Goal: Task Accomplishment & Management: Manage account settings

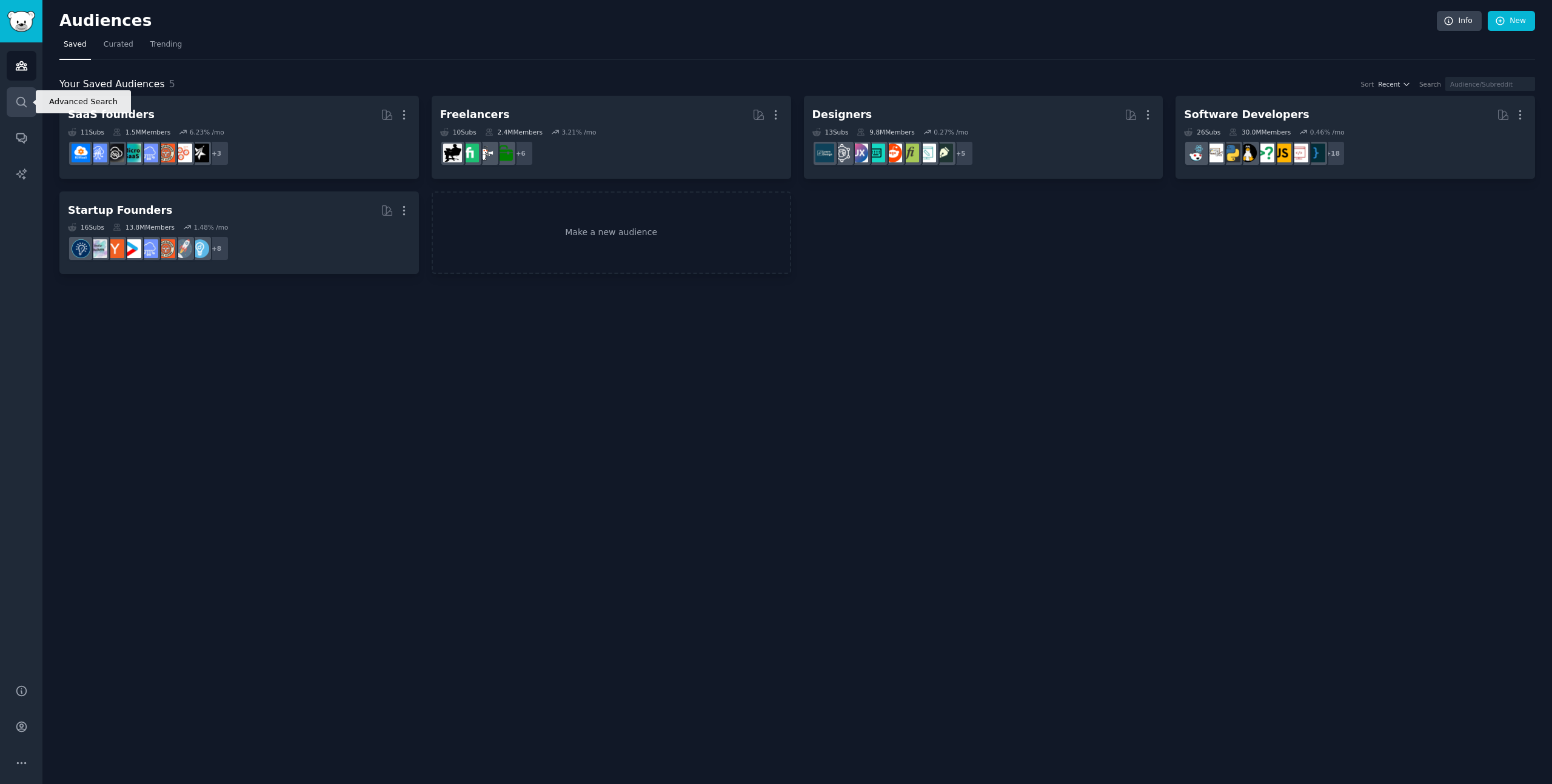
click at [27, 99] on icon "Sidebar" at bounding box center [22, 102] width 13 height 13
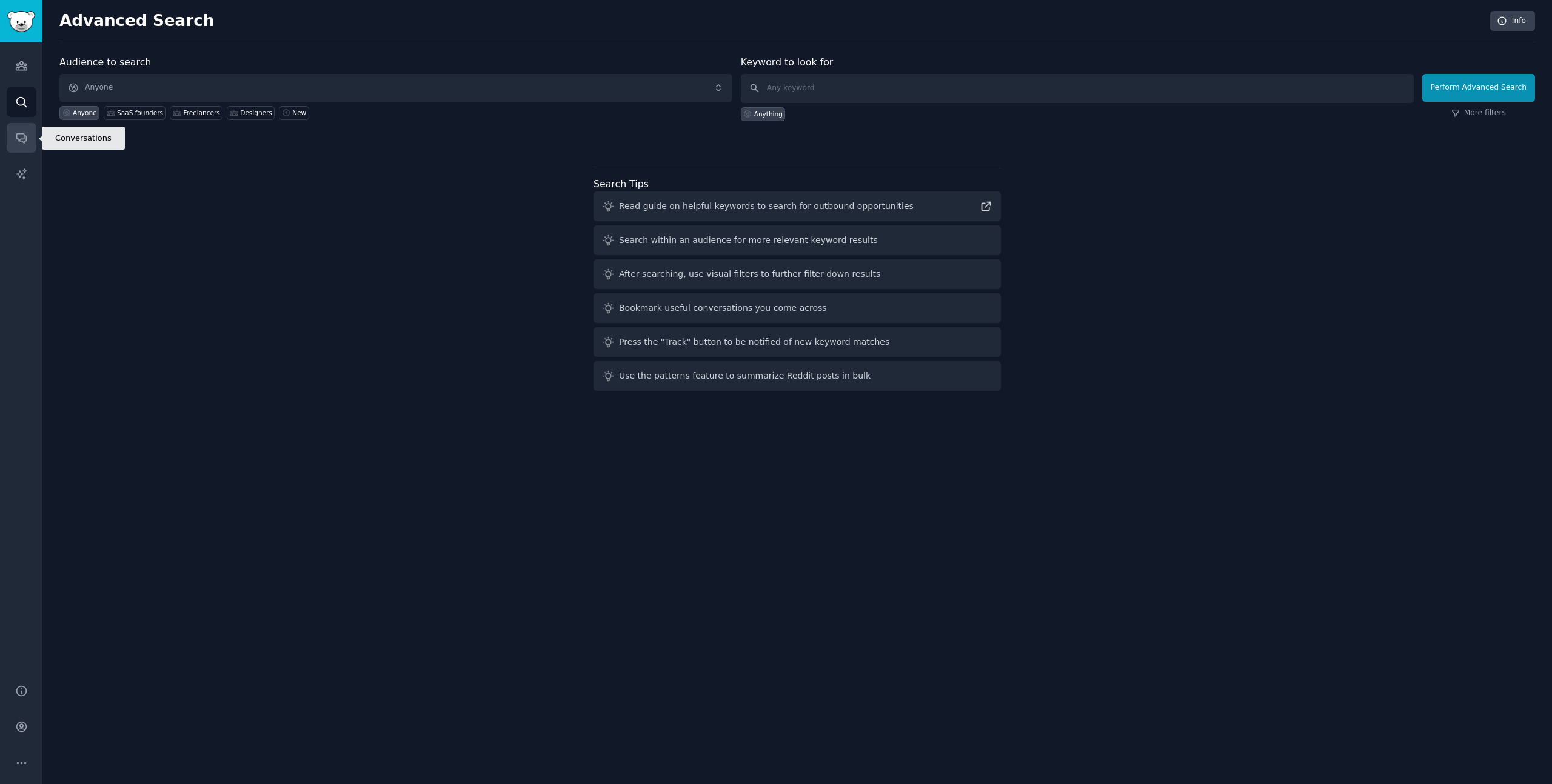
click at [25, 130] on link "Conversations" at bounding box center [22, 138] width 30 height 30
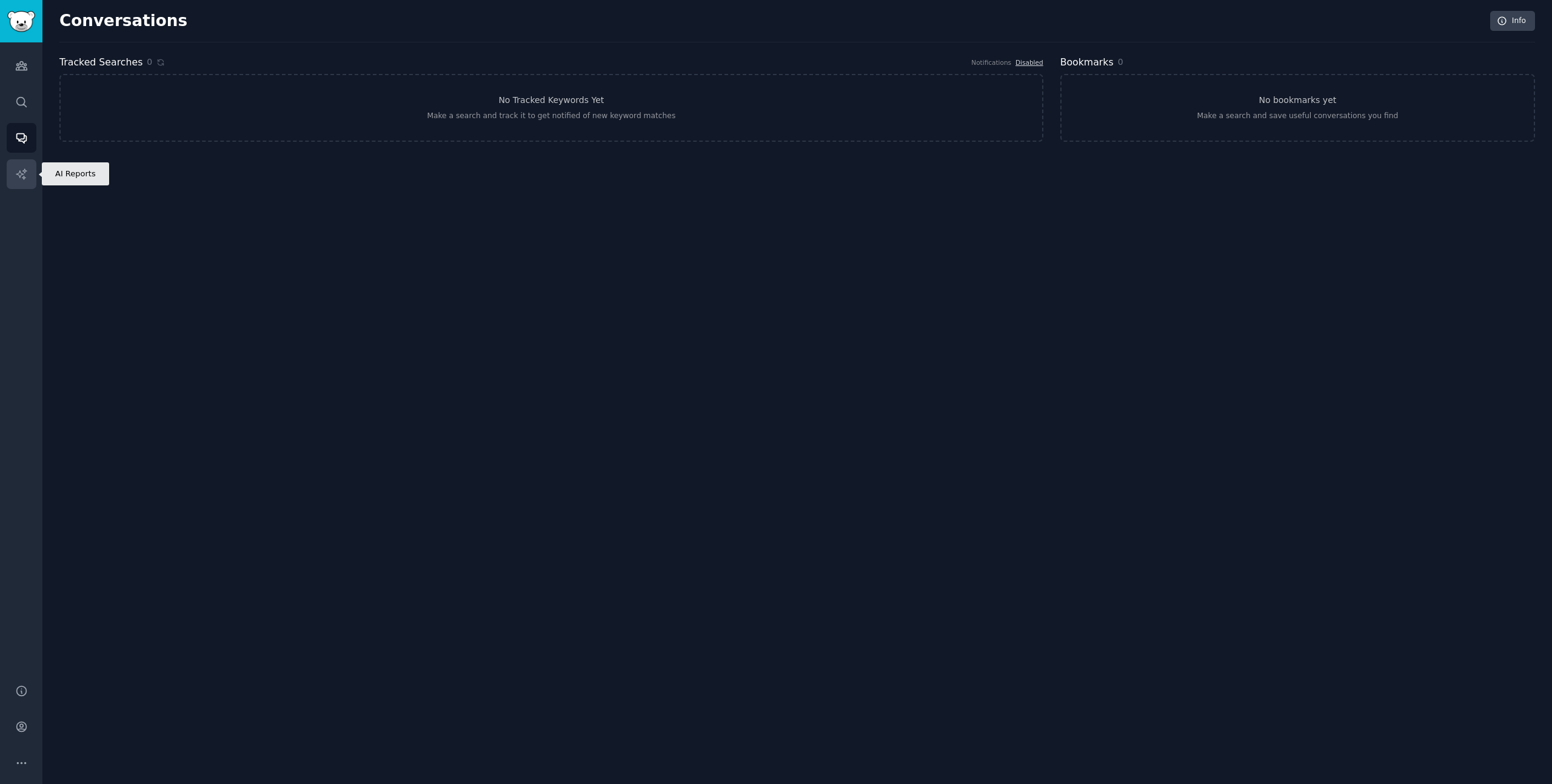
click at [19, 161] on link "AI Reports" at bounding box center [22, 174] width 30 height 30
click at [23, 64] on icon "Sidebar" at bounding box center [22, 65] width 13 height 13
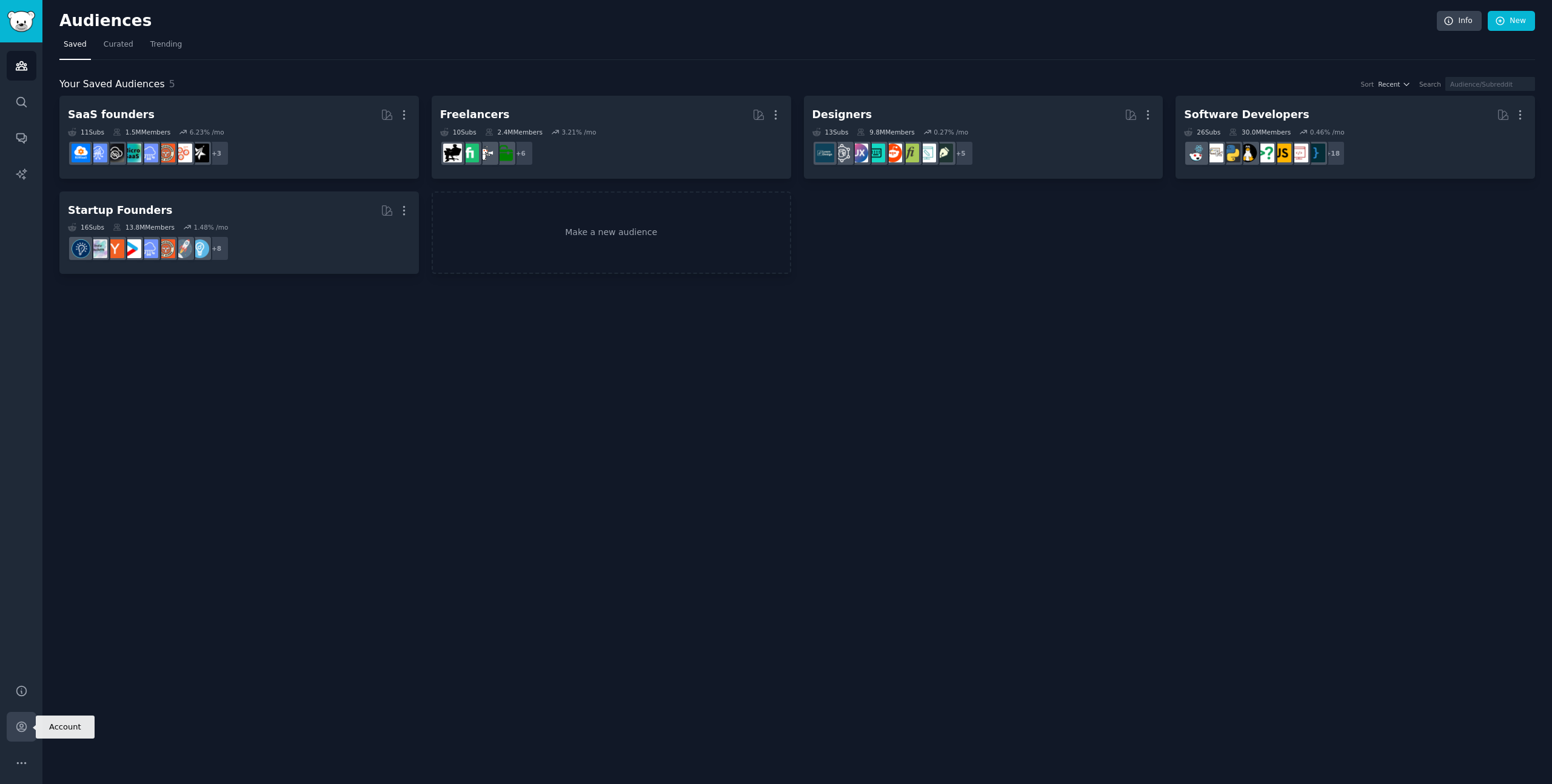
click at [20, 457] on icon "Sidebar" at bounding box center [22, 727] width 13 height 13
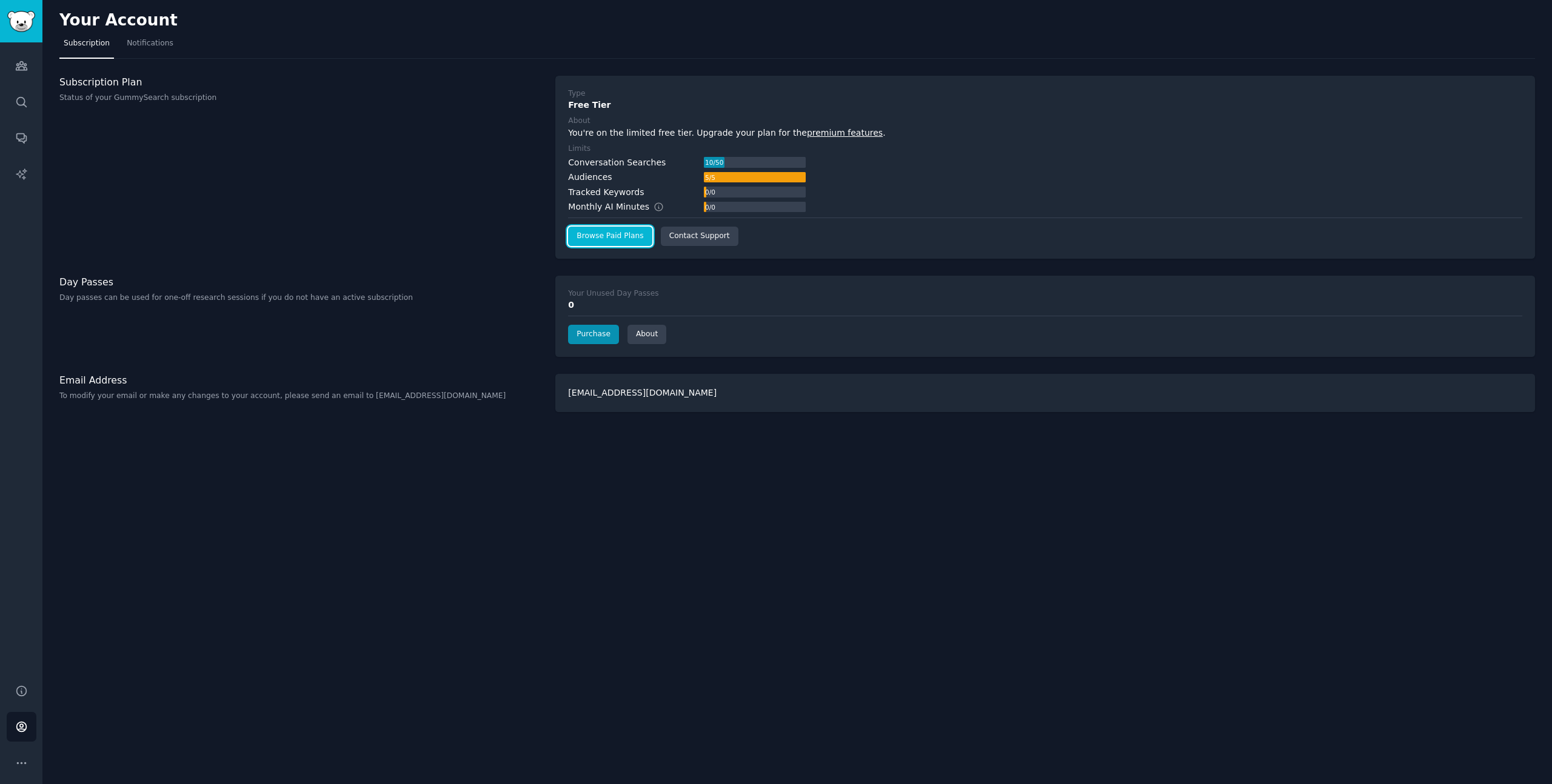
click at [485, 240] on link "Browse Paid Plans" at bounding box center [609, 236] width 83 height 20
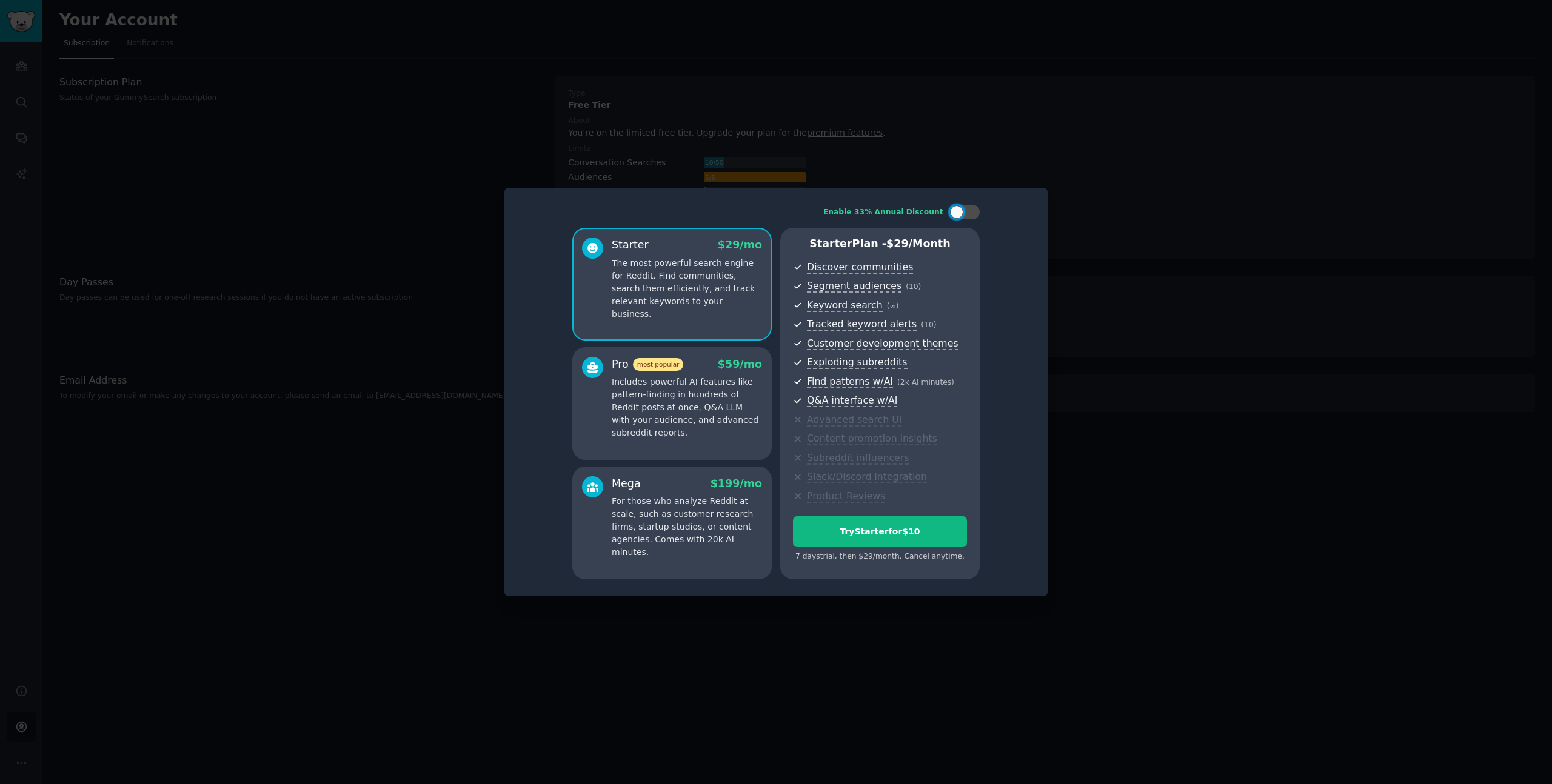
click at [462, 295] on div at bounding box center [776, 392] width 1552 height 784
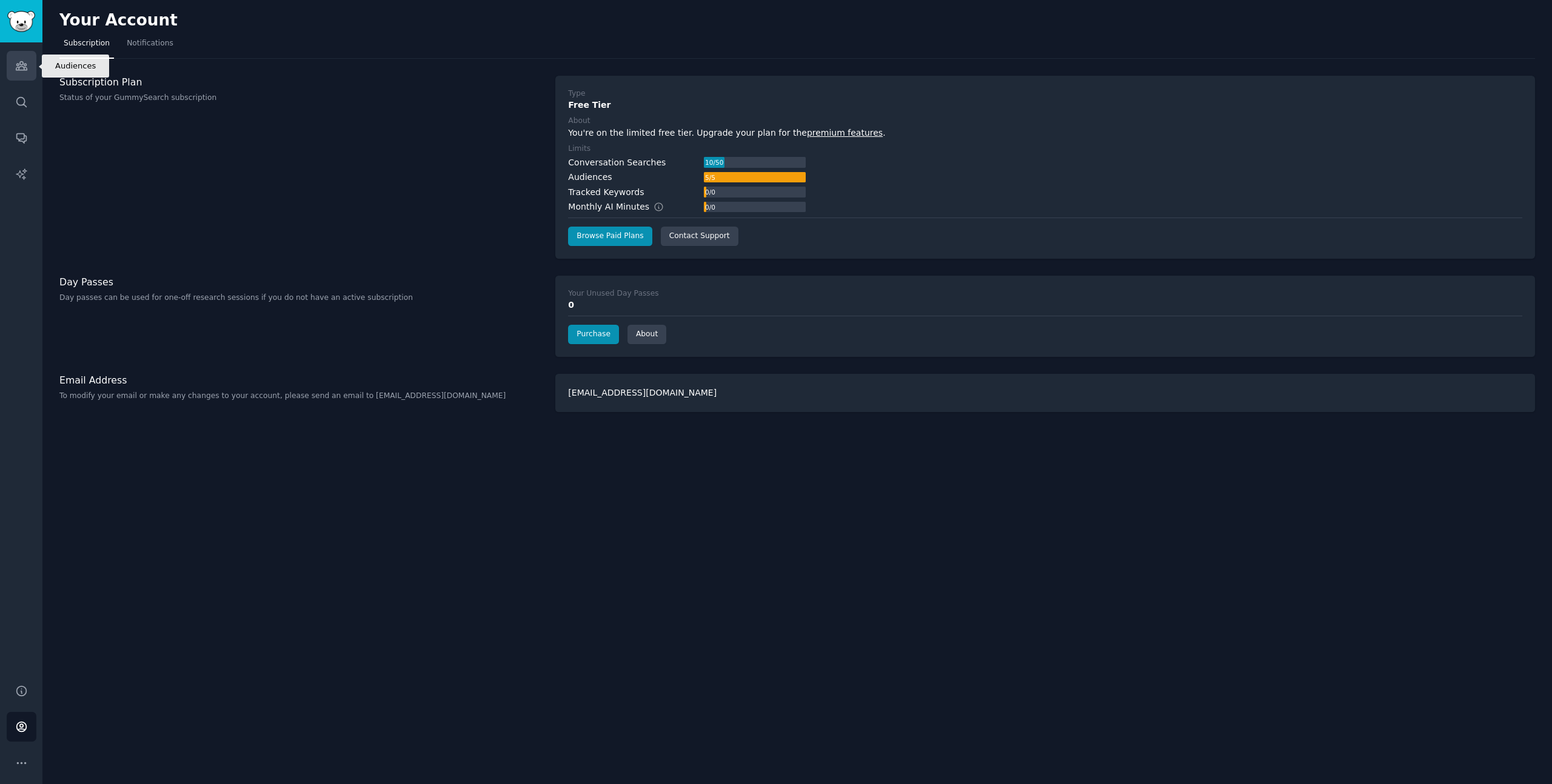
click at [26, 73] on link "Audiences" at bounding box center [22, 65] width 30 height 30
